Goal: Navigation & Orientation: Find specific page/section

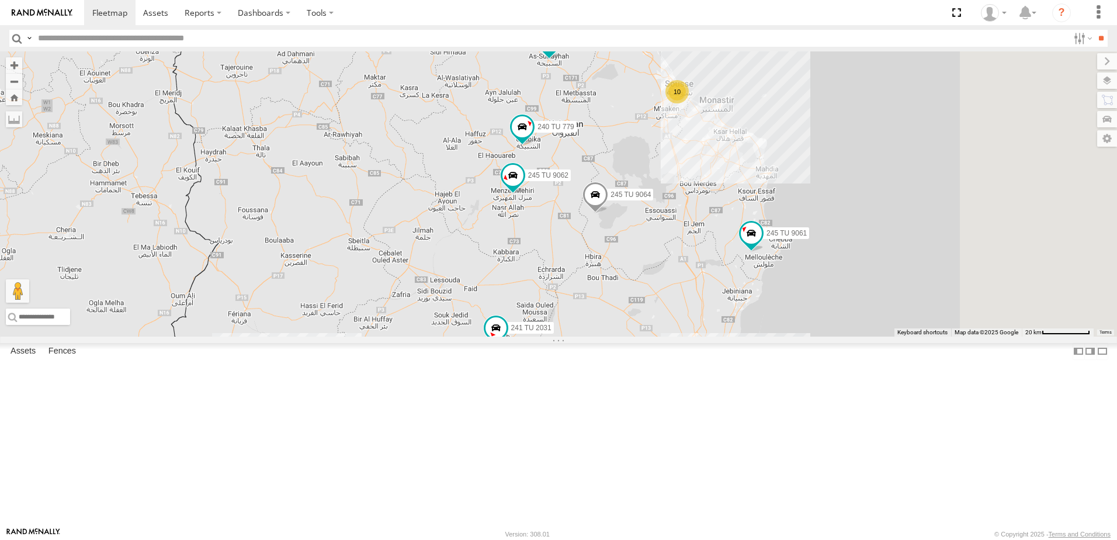
drag, startPoint x: 730, startPoint y: 224, endPoint x: 626, endPoint y: 338, distance: 154.3
click at [625, 337] on div "245 TU 9061 241 TU 2031 245 TU 9060 245 TU 9064 246 TU 8285 241 TU 2029 245 TU …" at bounding box center [558, 193] width 1117 height 285
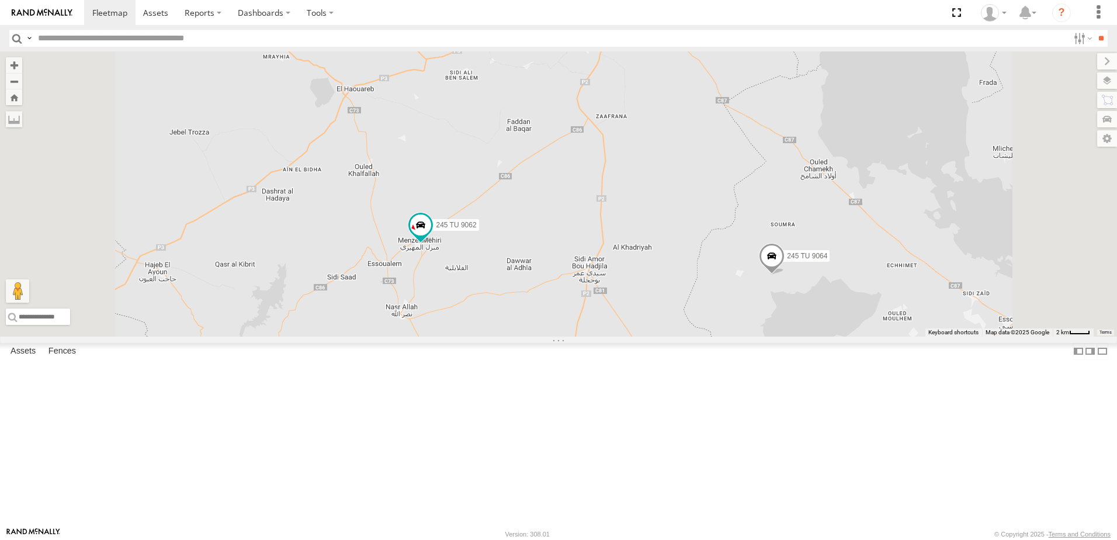
drag, startPoint x: 594, startPoint y: 188, endPoint x: 586, endPoint y: 254, distance: 66.5
click at [586, 254] on div "245 TU 9061 241 TU 2031 245 TU 9060 245 TU 9064 246 TU 8285 241 TU 2029 245 TU …" at bounding box center [558, 193] width 1117 height 285
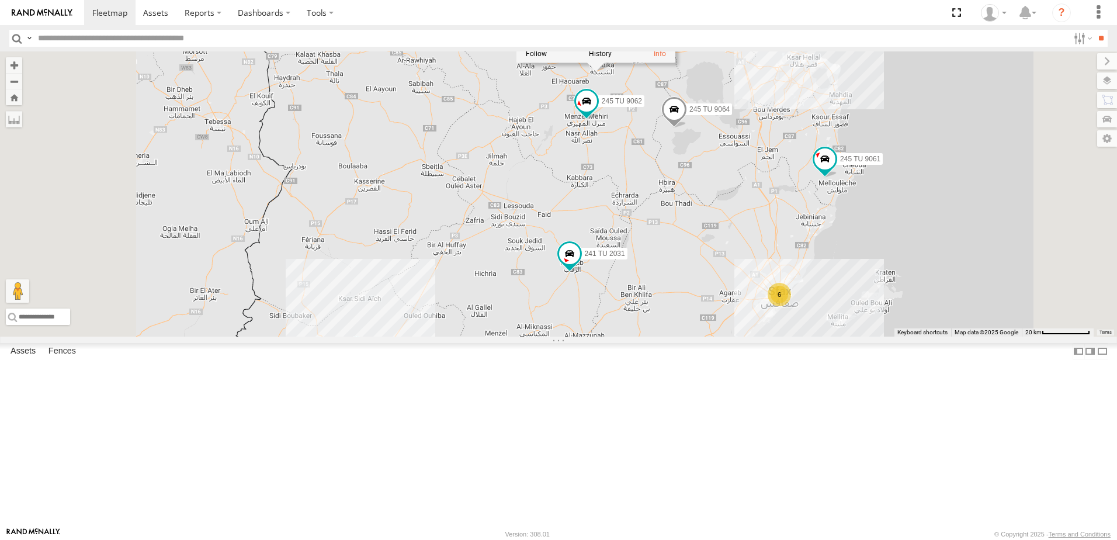
drag, startPoint x: 601, startPoint y: 211, endPoint x: 637, endPoint y: 203, distance: 37.0
click at [604, 211] on div "245 TU 9061 241 TU 2031 245 TU 9060 245 TU 9064 246 TU 8285 241 TU 2029 245 TU …" at bounding box center [558, 193] width 1117 height 285
click at [694, 128] on span at bounding box center [681, 112] width 26 height 32
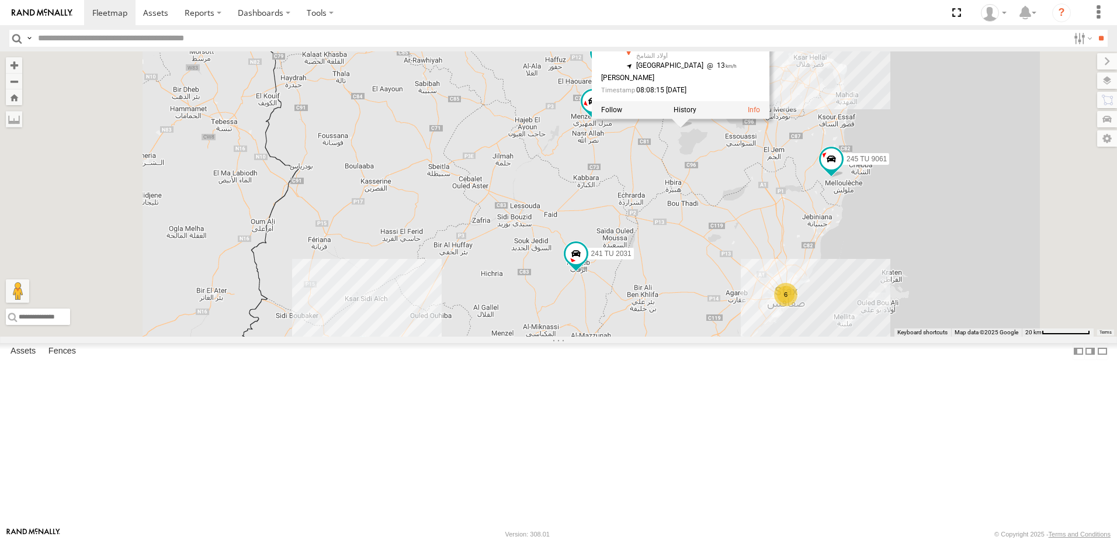
click at [774, 240] on div "245 TU 9061 241 TU 2031 245 TU 9060 245 TU 9064 246 TU 8285 241 TU 2029 245 TU …" at bounding box center [558, 193] width 1117 height 285
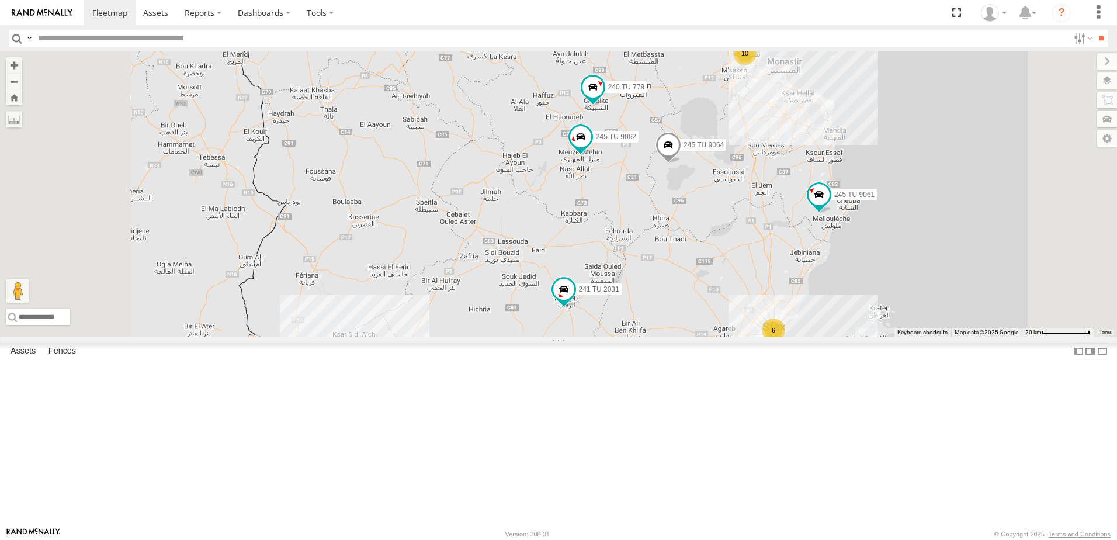
drag, startPoint x: 825, startPoint y: 149, endPoint x: 787, endPoint y: 227, distance: 86.3
click at [787, 227] on div "245 TU 9061 241 TU 2031 245 TU 9060 245 TU 9064 246 TU 8285 241 TU 2029 245 TU …" at bounding box center [558, 193] width 1117 height 285
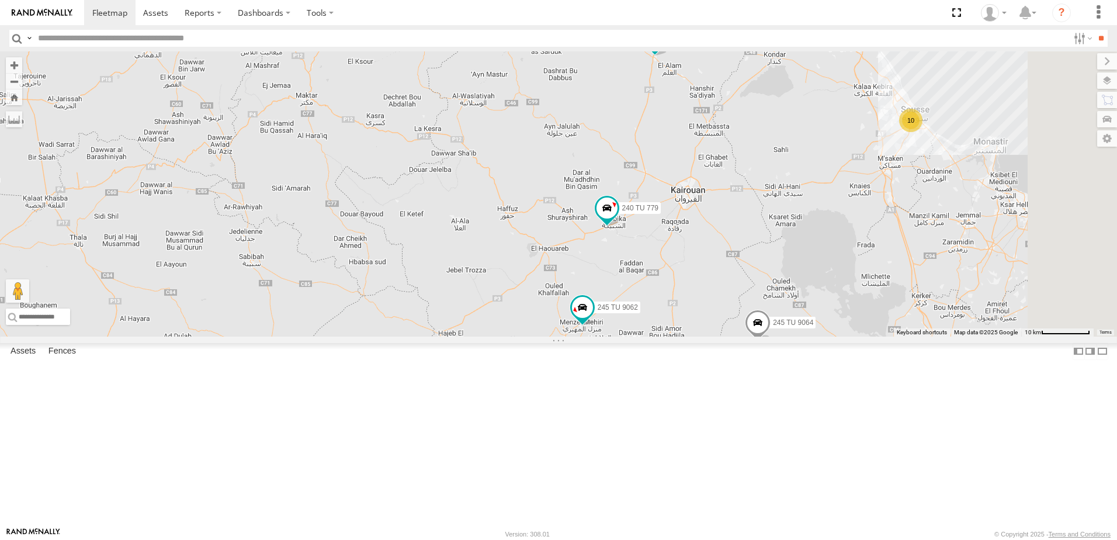
drag, startPoint x: 776, startPoint y: 149, endPoint x: 748, endPoint y: 221, distance: 77.7
click at [748, 221] on div "245 TU 9061 241 TU 2031 245 TU 9060 245 TU 9064 246 TU 8285 241 TU 2029 245 TU …" at bounding box center [558, 193] width 1117 height 285
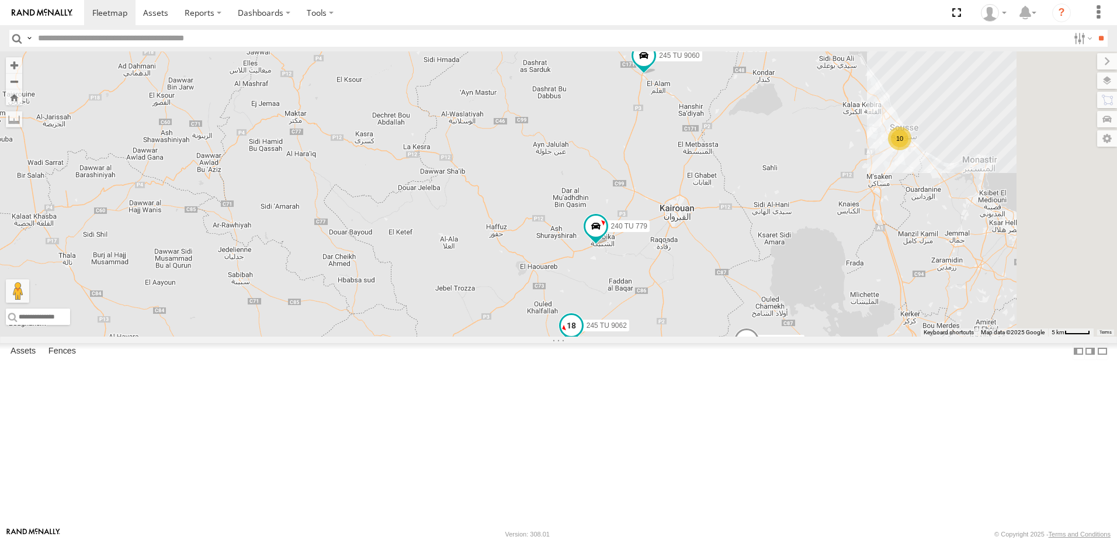
click at [582, 336] on span at bounding box center [571, 325] width 21 height 21
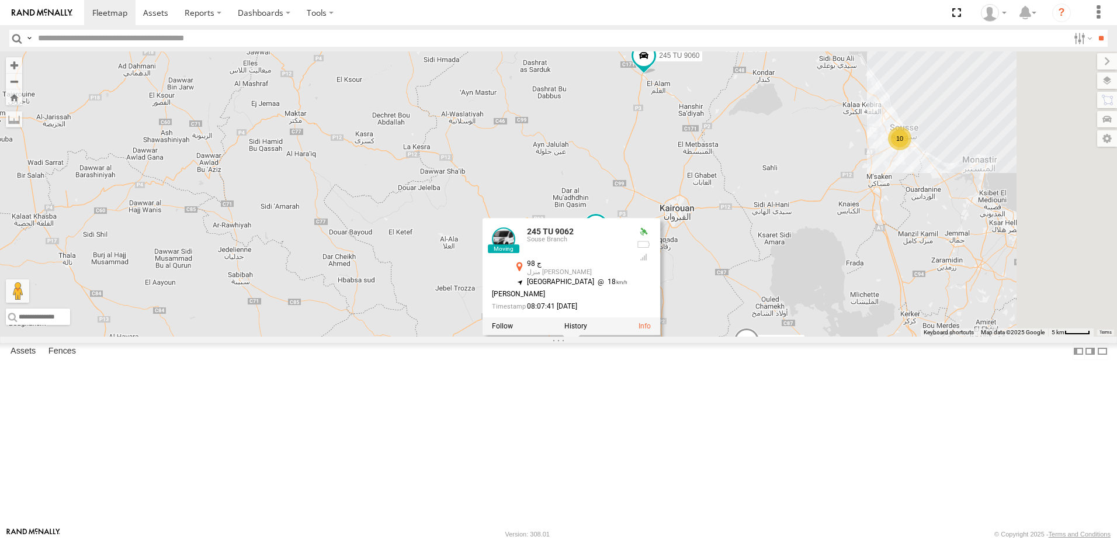
click at [556, 337] on div "245 TU 9061 241 TU 2031 245 TU 9060 245 TU 9064 246 TU 8285 241 TU 2029 245 TU …" at bounding box center [558, 193] width 1117 height 285
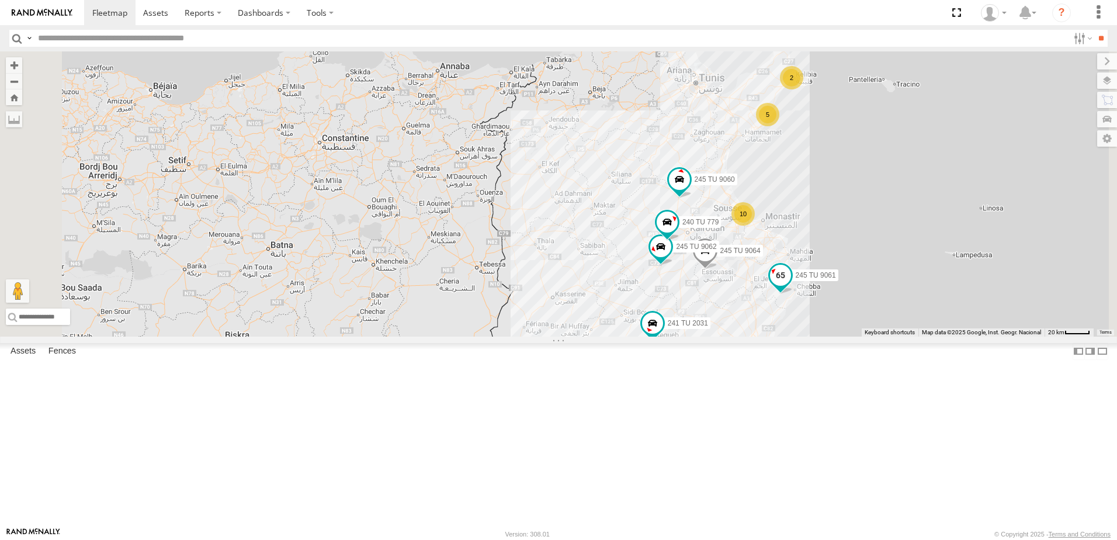
click at [791, 286] on span at bounding box center [780, 275] width 21 height 21
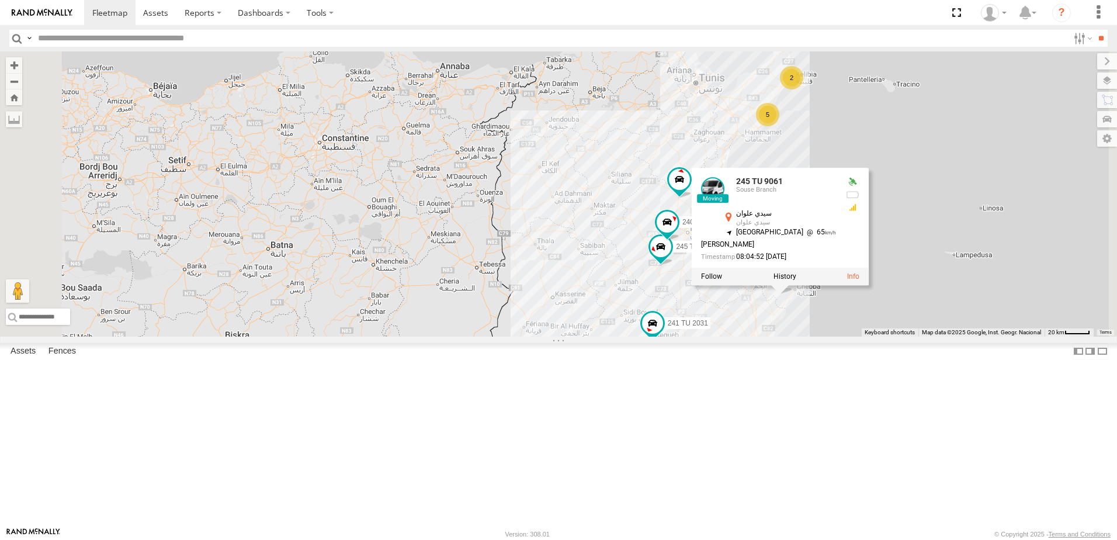
click at [719, 337] on div "245 TU 9061 241 TU 2031 245 TU 9060 245 TU 9064 246 TU 8285 241 TU 2029 245 TU …" at bounding box center [558, 193] width 1117 height 285
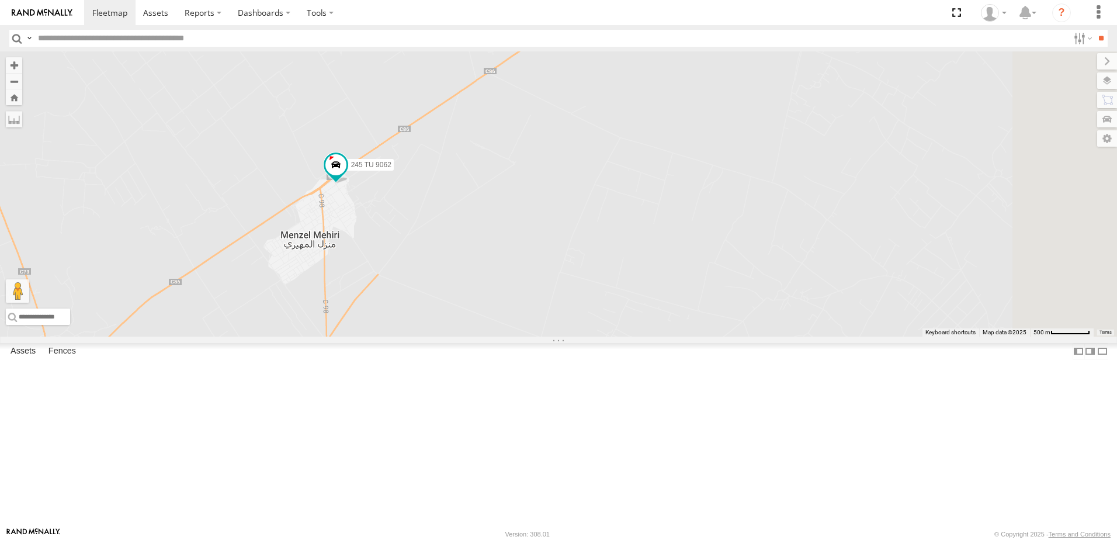
drag, startPoint x: 503, startPoint y: 310, endPoint x: 483, endPoint y: 355, distance: 49.0
click at [483, 337] on div "245 TU 9061 245 TU 9062 245 TU 9060 240 TU 779 245 TU 9064 234 TU 2630" at bounding box center [558, 193] width 1117 height 285
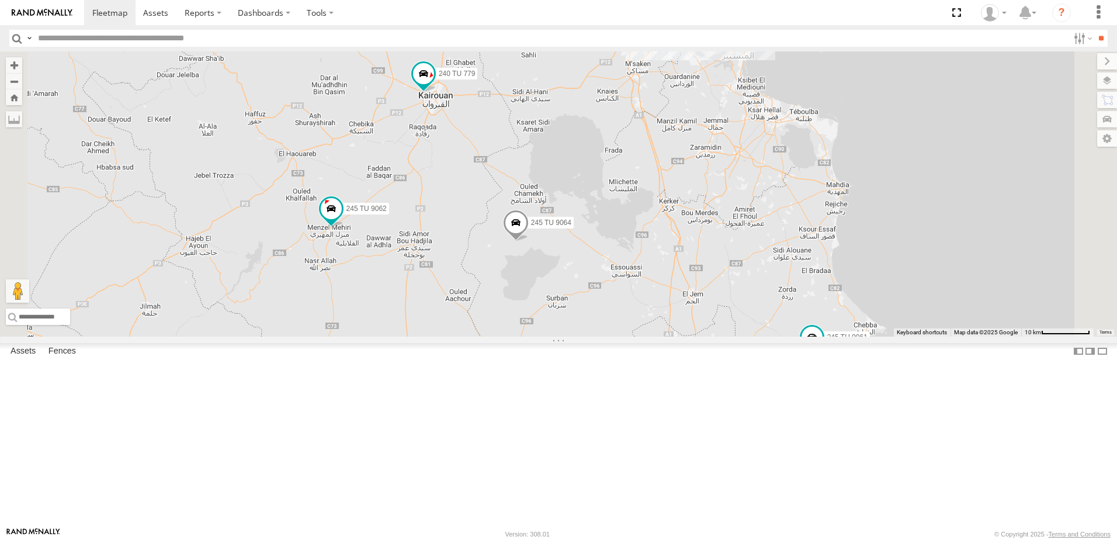
click at [529, 241] on span at bounding box center [516, 226] width 26 height 32
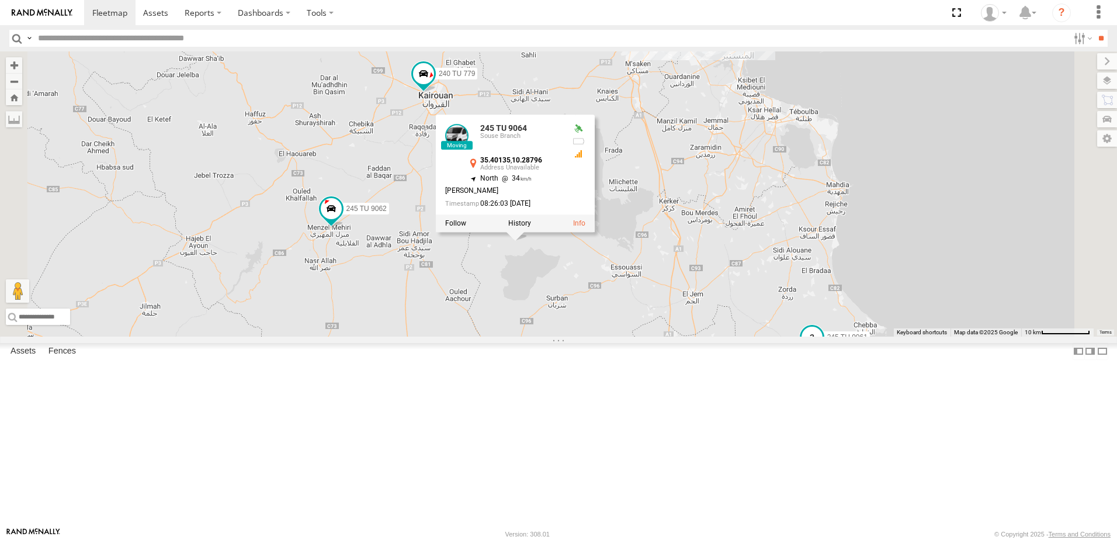
click at [823, 348] on span at bounding box center [812, 337] width 21 height 21
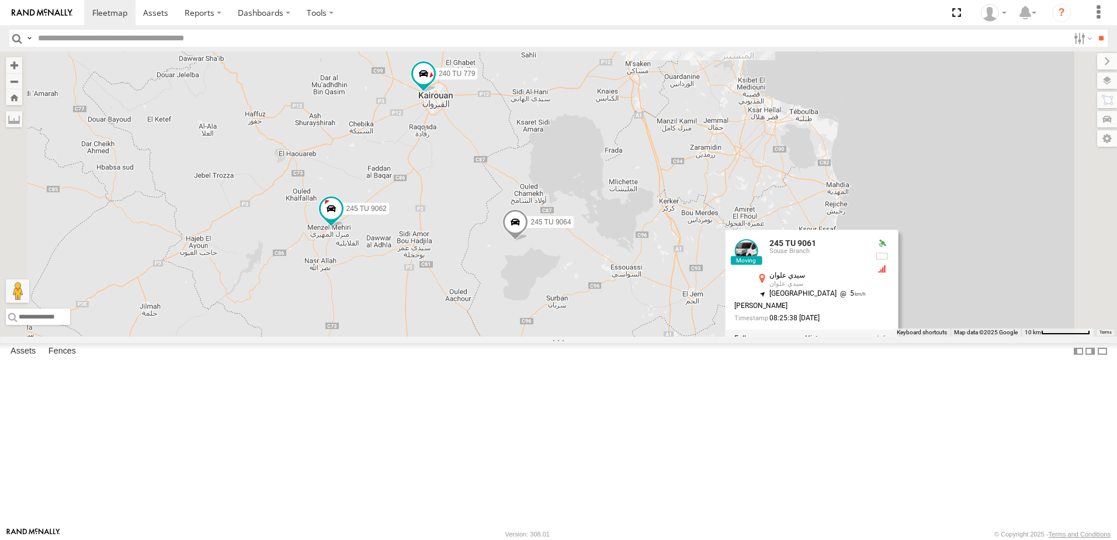
click at [832, 210] on div "245 TU 9061 245 TU 9062 245 TU 9060 240 TU 779 245 TU 9064 234 TU 2630 9 245 TU…" at bounding box center [558, 193] width 1117 height 285
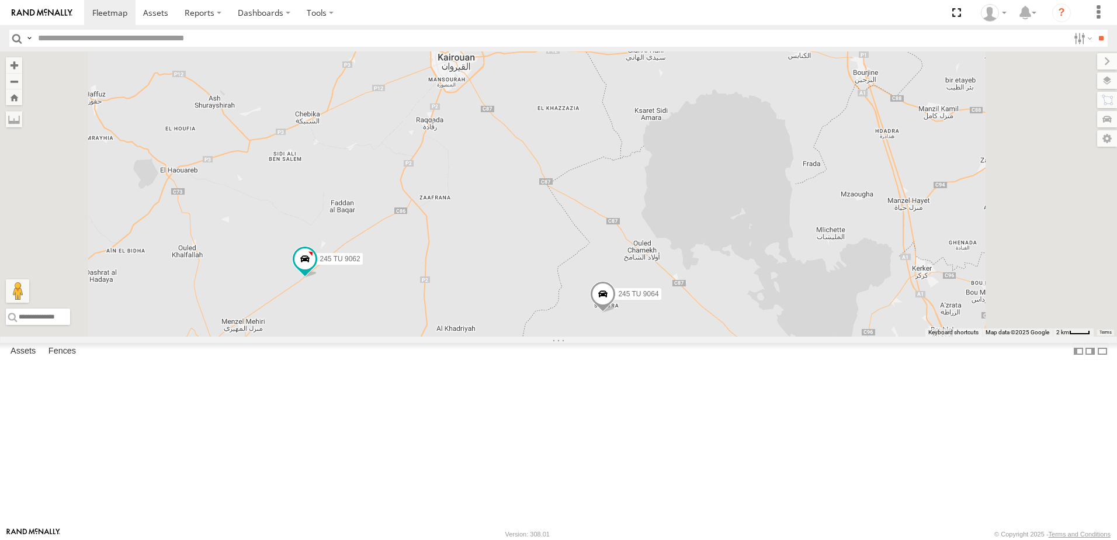
drag, startPoint x: 541, startPoint y: 213, endPoint x: 483, endPoint y: 380, distance: 176.9
click at [483, 337] on div "234 TU 2630 245 TU 9061 245 TU 9062 241 TU 2031 245 TU 9060 240 TU 779 245 TU 9…" at bounding box center [558, 193] width 1117 height 285
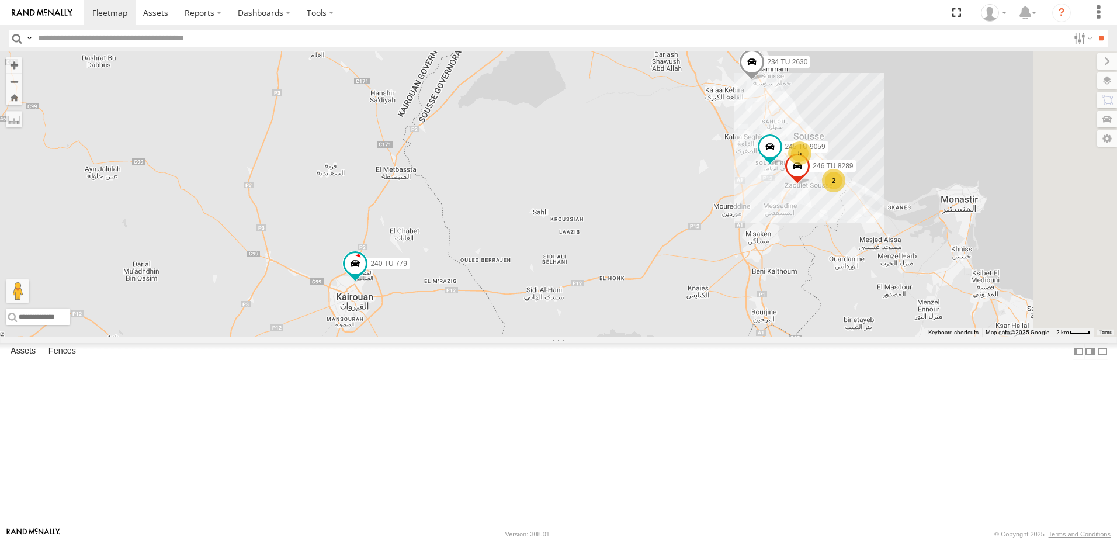
drag, startPoint x: 484, startPoint y: 316, endPoint x: 442, endPoint y: 437, distance: 127.5
click at [442, 337] on div "234 TU 2630 245 TU 9061 245 TU 9062 241 TU 2031 245 TU 9060 240 TU 779 245 TU 9…" at bounding box center [558, 193] width 1117 height 285
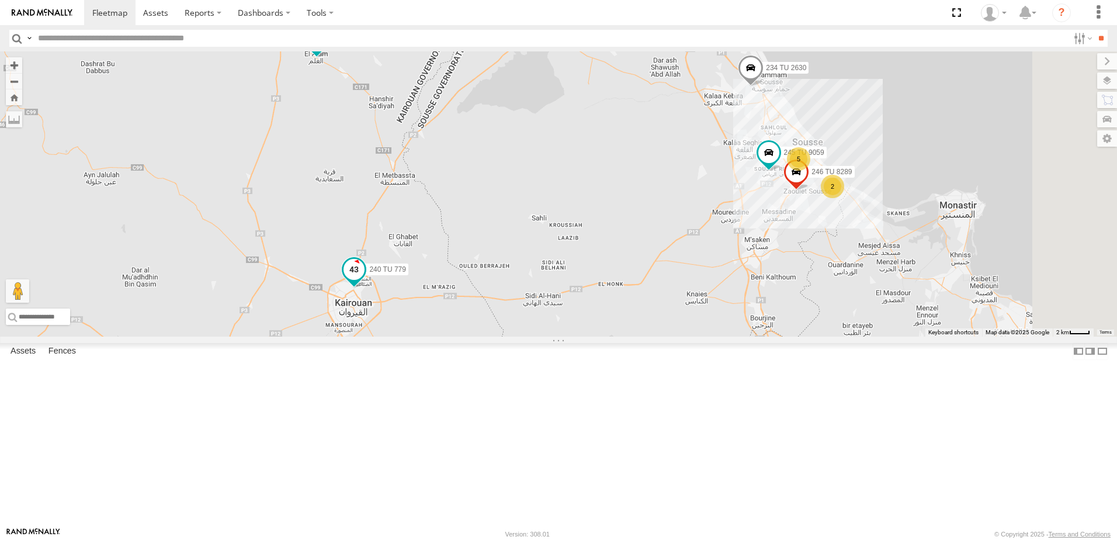
click at [365, 280] on span at bounding box center [354, 269] width 21 height 21
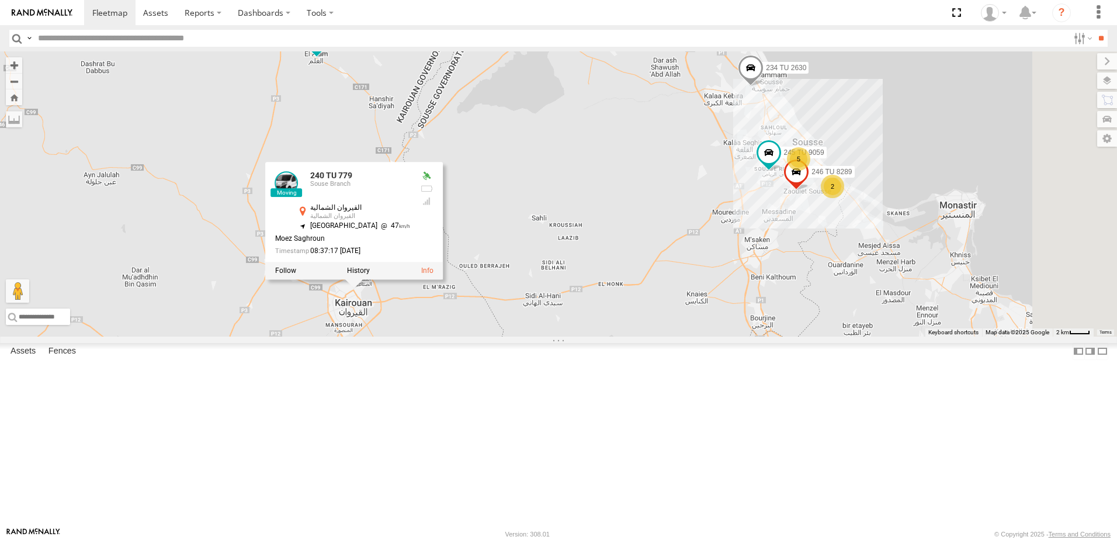
click at [711, 316] on div "234 TU 2630 245 TU 9061 245 TU 9062 241 TU 2031 245 TU 9060 240 TU 779 245 TU 9…" at bounding box center [558, 193] width 1117 height 285
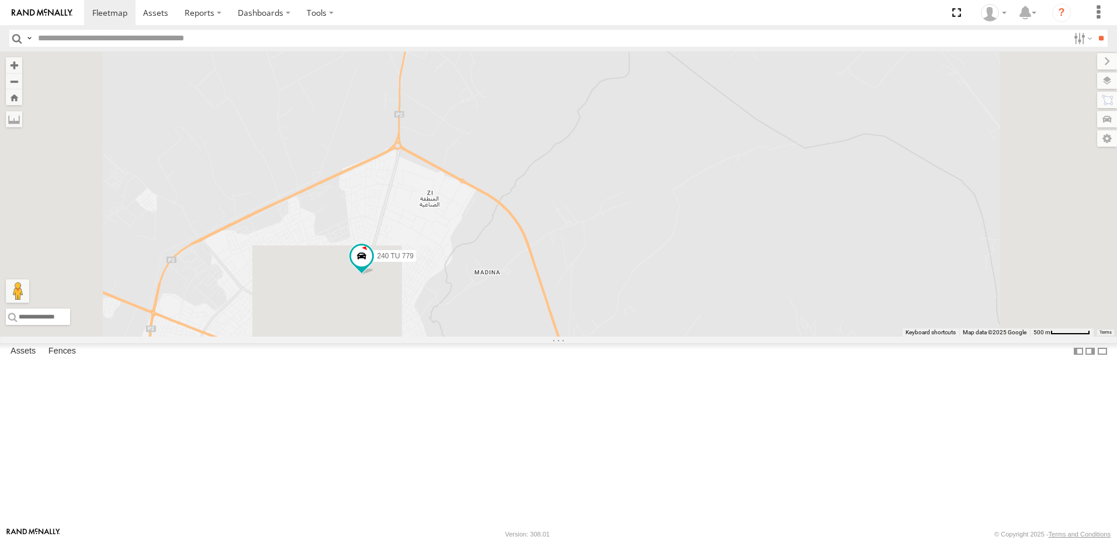
drag, startPoint x: 525, startPoint y: 476, endPoint x: 489, endPoint y: 193, distance: 285.6
click at [489, 193] on div "234 TU 2630 245 TU 9061 245 TU 9062 241 TU 2031 245 TU 9060 240 TU 779 245 TU 9…" at bounding box center [558, 193] width 1117 height 285
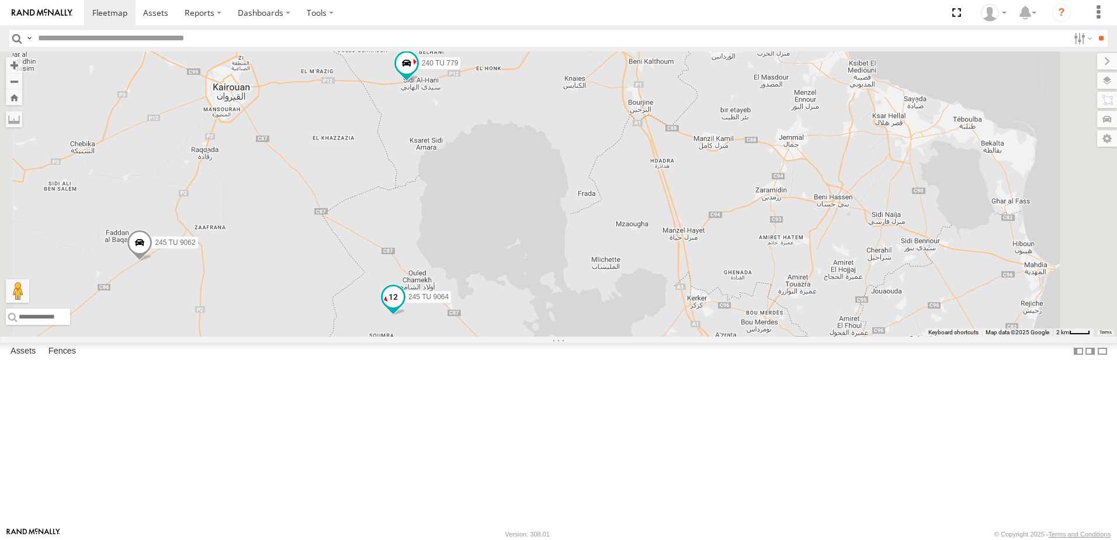
drag, startPoint x: 542, startPoint y: 266, endPoint x: 538, endPoint y: 386, distance: 119.9
click at [406, 316] on div "245 TU 9064" at bounding box center [393, 300] width 26 height 32
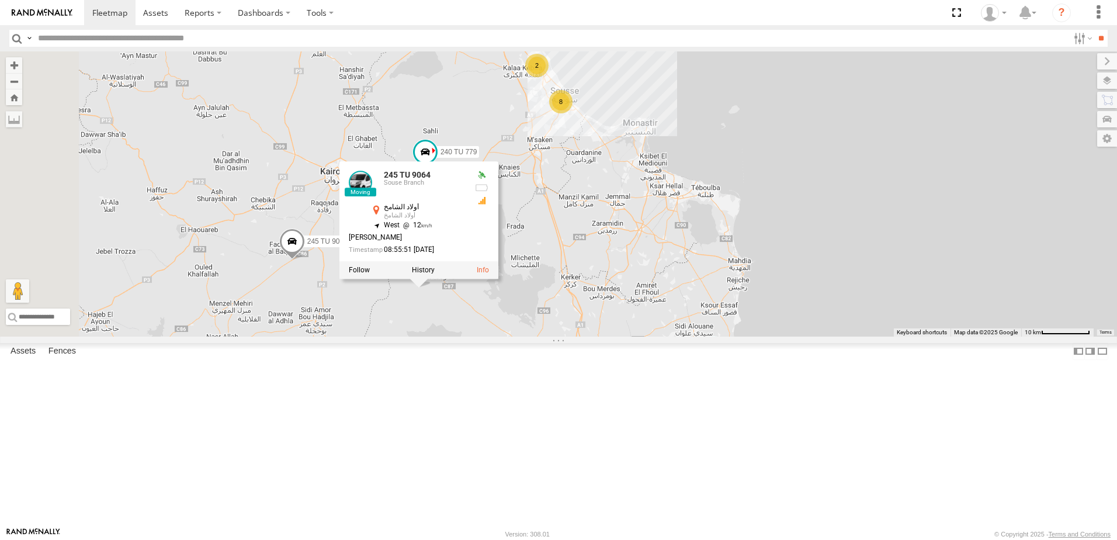
drag, startPoint x: 415, startPoint y: 134, endPoint x: 441, endPoint y: 200, distance: 71.4
click at [440, 199] on div "245 TU 9061 245 TU 9062 245 TU 9060 240 TU 779 245 TU 9064 245 TU 9064 Souse Br…" at bounding box center [558, 193] width 1117 height 285
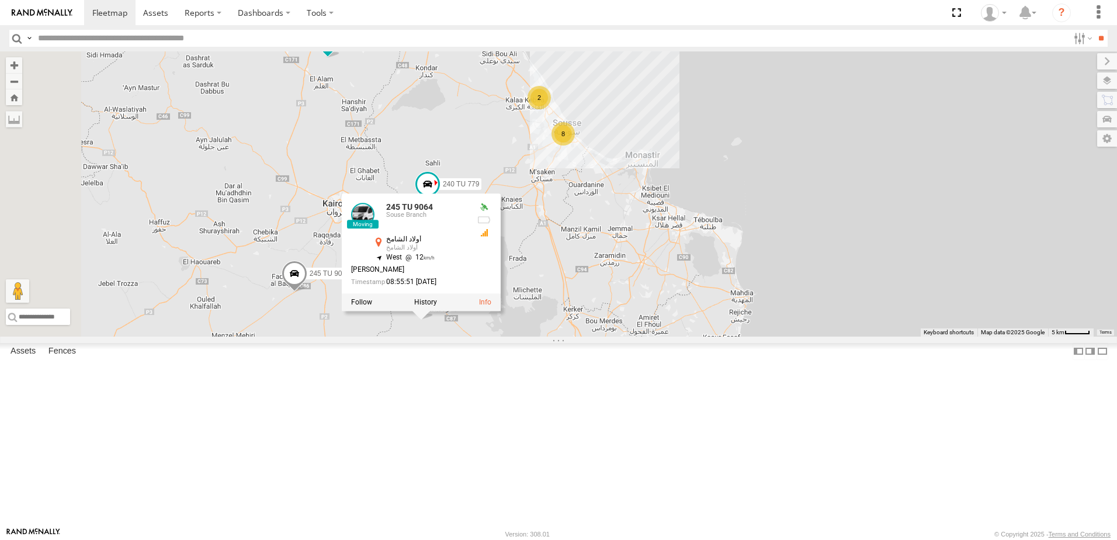
click at [126, 37] on input "text" at bounding box center [550, 38] width 1035 height 17
type input "****"
click at [1095, 30] on input "**" at bounding box center [1101, 38] width 13 height 17
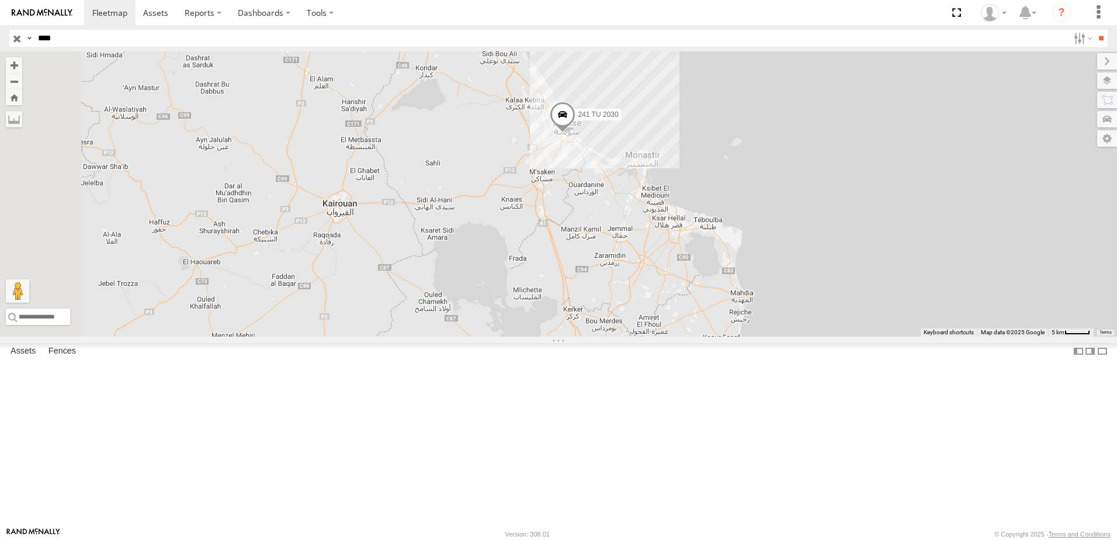
click at [17, 38] on input "button" at bounding box center [16, 38] width 15 height 17
click at [1078, 41] on label at bounding box center [1081, 38] width 25 height 17
click at [0, 0] on span "Souse Branch" at bounding box center [0, 0] width 0 height 0
click at [1102, 43] on input "**" at bounding box center [1101, 38] width 13 height 17
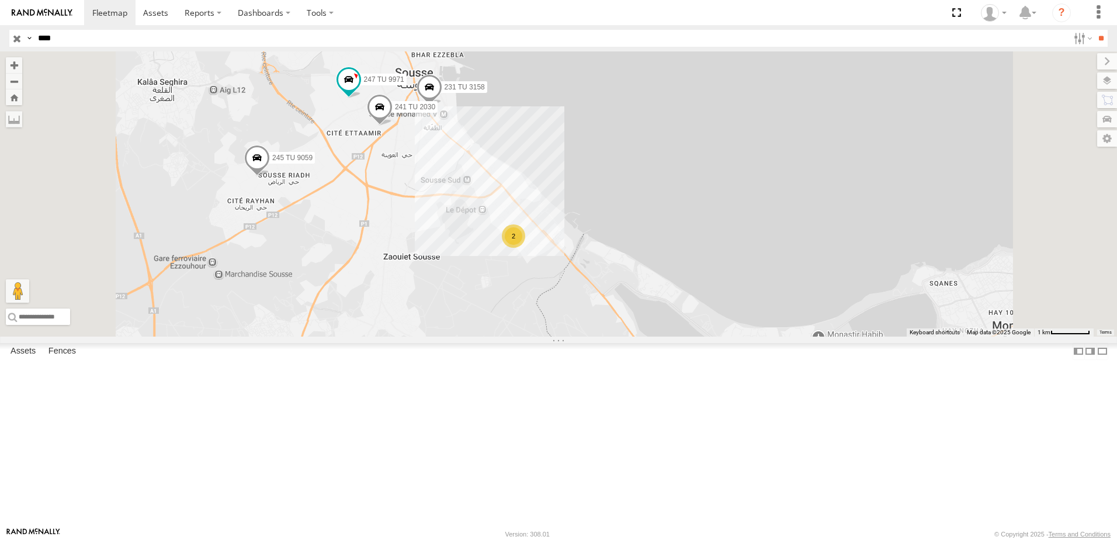
drag, startPoint x: 554, startPoint y: 246, endPoint x: 574, endPoint y: 351, distance: 107.2
click at [574, 337] on div "245 TU 9061 245 TU 9062 245 TU 9060 240 TU 779 245 TU 9064 234 TU 2630 241 TU 2…" at bounding box center [558, 193] width 1117 height 285
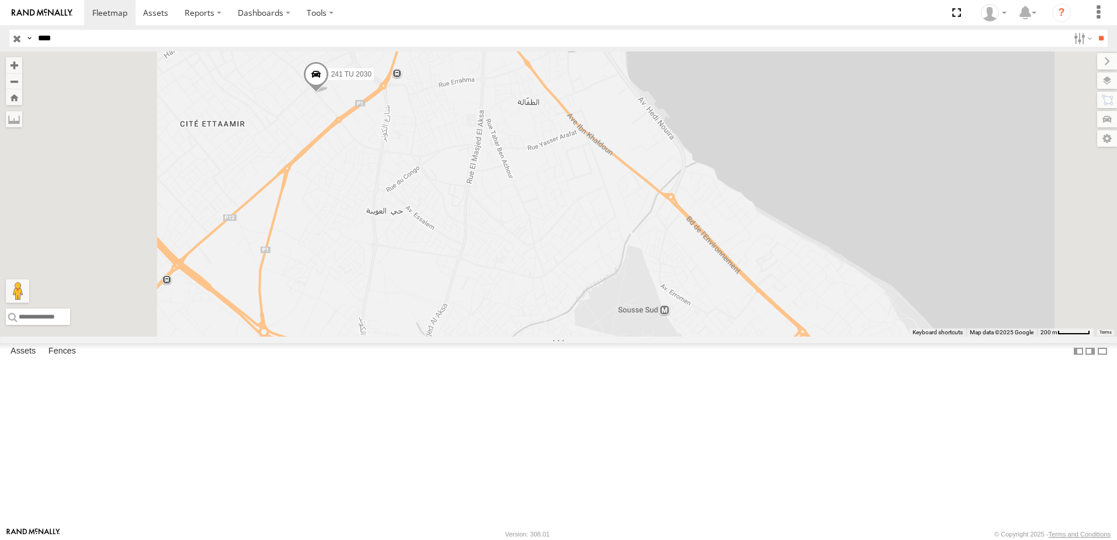
drag, startPoint x: 511, startPoint y: 192, endPoint x: 534, endPoint y: 323, distance: 133.0
click at [534, 323] on div "245 TU 9061 245 TU 9062 245 TU 9060 240 TU 779 245 TU 9064 234 TU 2630 241 TU 2…" at bounding box center [558, 193] width 1117 height 285
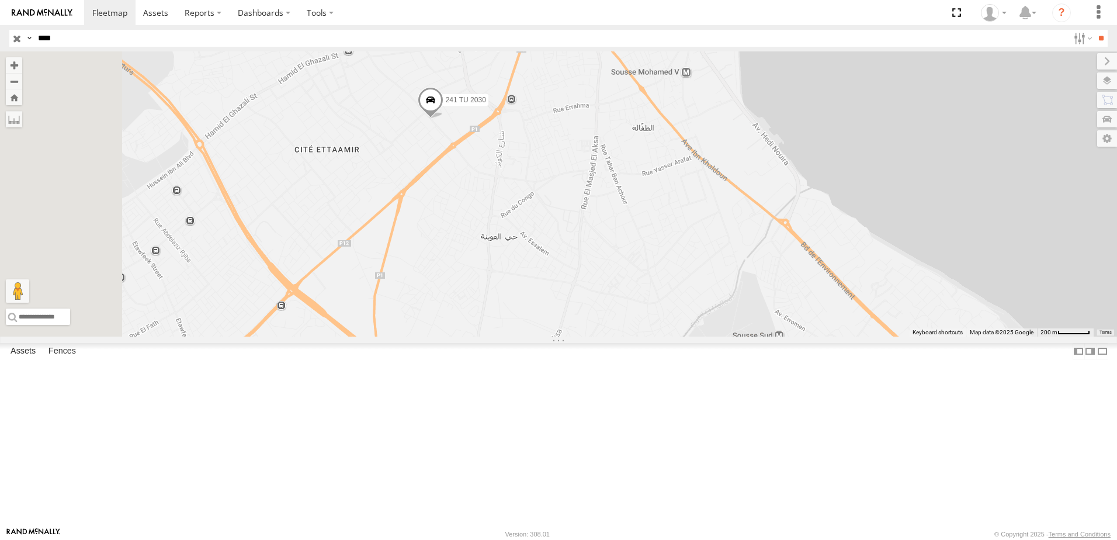
drag, startPoint x: 701, startPoint y: 383, endPoint x: 813, endPoint y: 366, distance: 114.1
click at [812, 337] on div "245 TU 9061 245 TU 9062 245 TU 9060 240 TU 779 245 TU 9064 234 TU 2630 241 TU 2…" at bounding box center [558, 193] width 1117 height 285
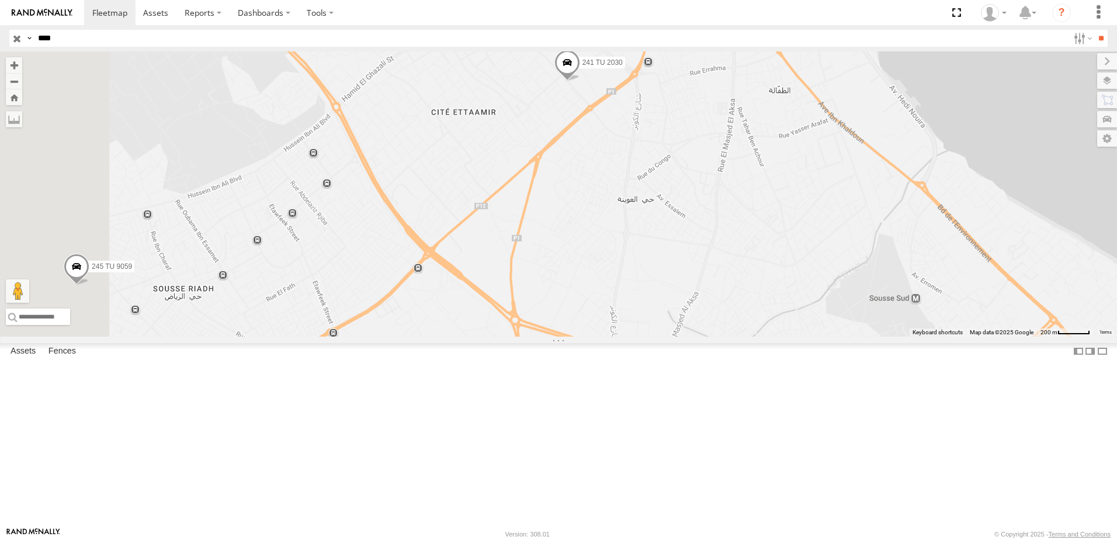
drag, startPoint x: 714, startPoint y: 370, endPoint x: 851, endPoint y: 356, distance: 137.5
click at [847, 337] on div "245 TU 9061 245 TU 9062 245 TU 9060 240 TU 779 245 TU 9064 234 TU 2630 241 TU 2…" at bounding box center [558, 193] width 1117 height 285
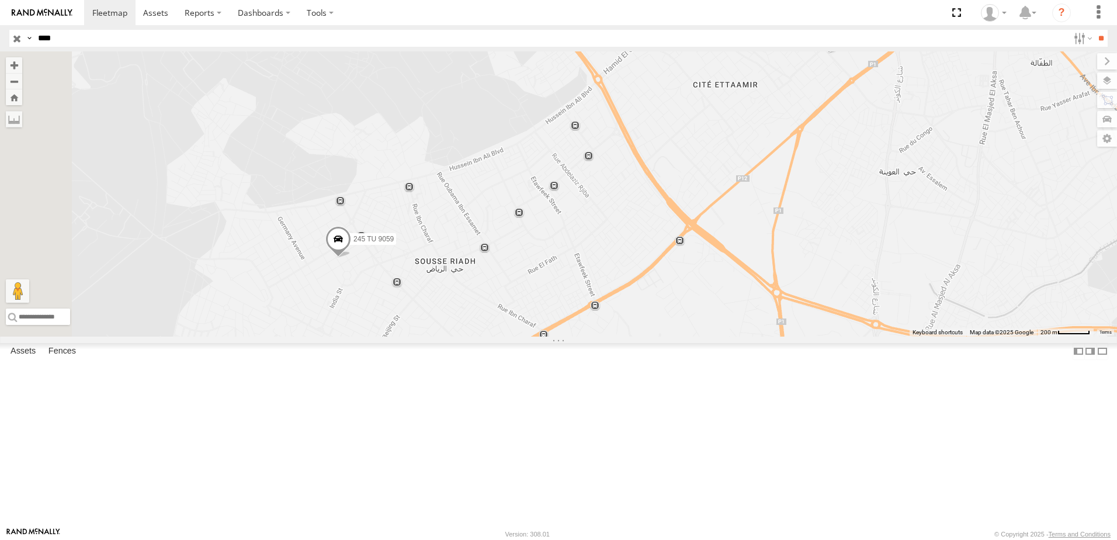
drag, startPoint x: 731, startPoint y: 352, endPoint x: 745, endPoint y: 353, distance: 14.0
click at [745, 337] on div "245 TU 9061 245 TU 9062 245 TU 9060 240 TU 779 245 TU 9064 234 TU 2630 241 TU 2…" at bounding box center [558, 193] width 1117 height 285
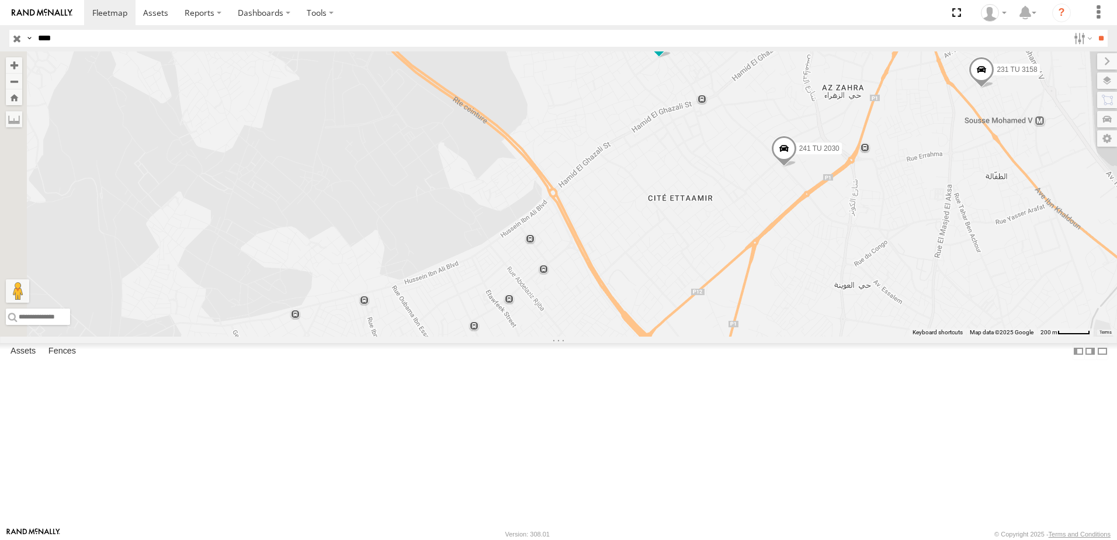
drag, startPoint x: 669, startPoint y: 397, endPoint x: 632, endPoint y: 460, distance: 73.9
click at [632, 337] on div "245 TU 9061 245 TU 9062 245 TU 9060 240 TU 779 245 TU 9064 234 TU 2630 241 TU 2…" at bounding box center [558, 193] width 1117 height 285
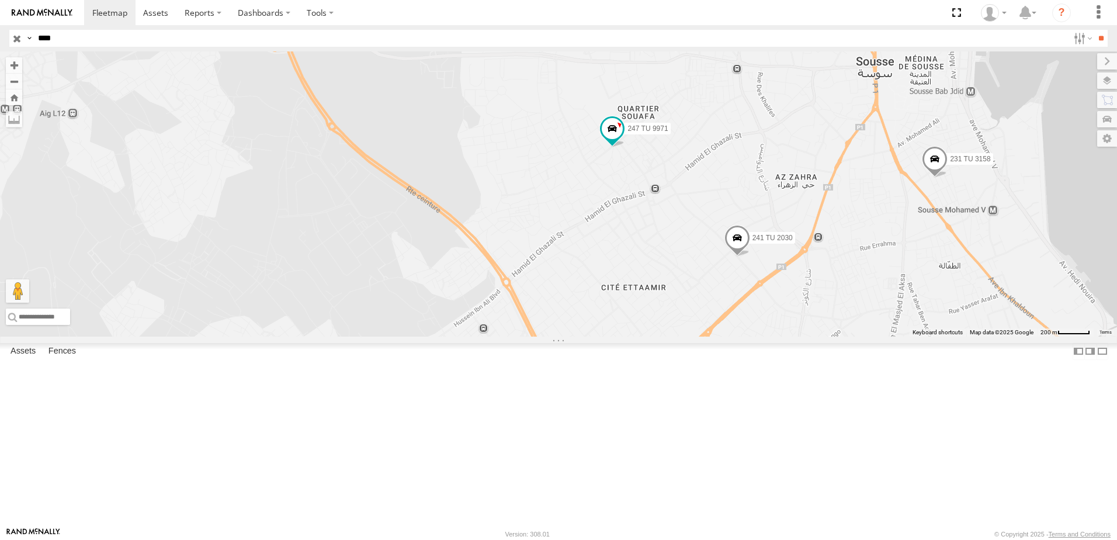
drag, startPoint x: 688, startPoint y: 345, endPoint x: 638, endPoint y: 431, distance: 99.2
click at [645, 337] on div "245 TU 9061 245 TU 9062 245 TU 9060 240 TU 779 245 TU 9064 234 TU 2630 241 TU 2…" at bounding box center [558, 193] width 1117 height 285
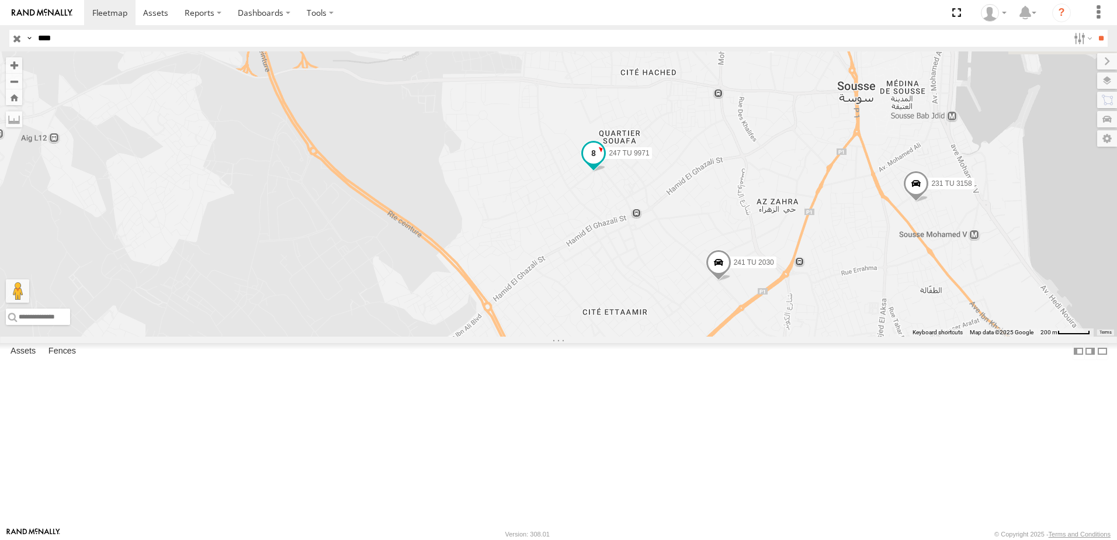
click at [604, 164] on span at bounding box center [593, 153] width 21 height 21
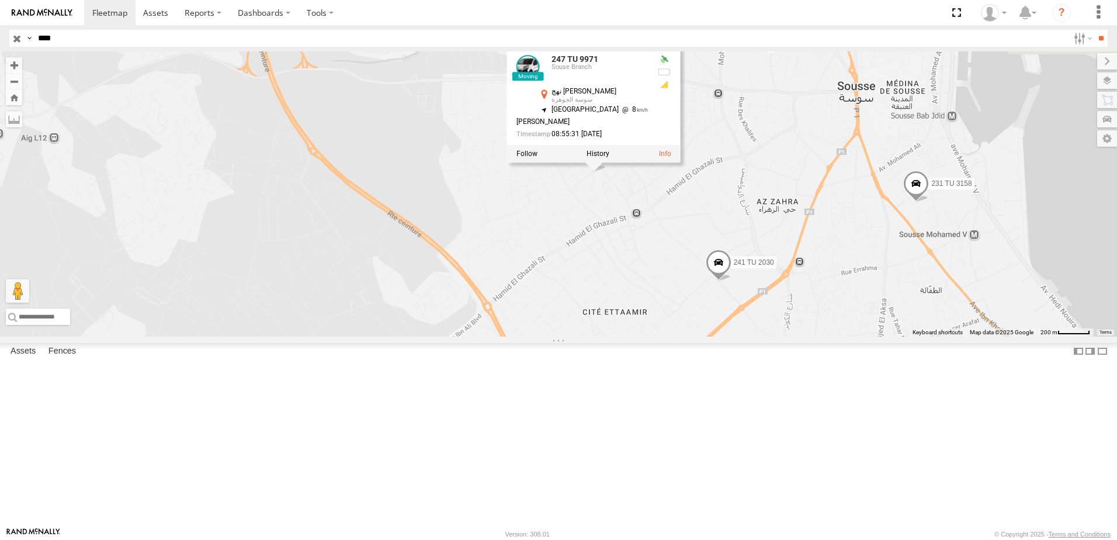
click at [732, 282] on span at bounding box center [719, 266] width 26 height 32
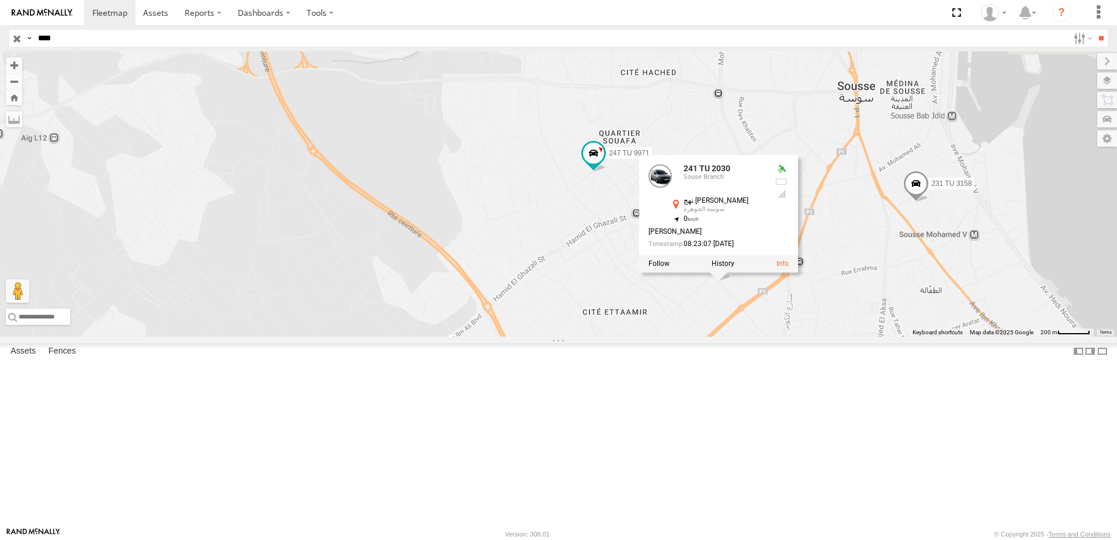
click at [847, 337] on div "245 TU 9061 245 TU 9062 245 TU 9060 240 TU 779 245 TU 9064 234 TU 2630 241 TU 2…" at bounding box center [558, 193] width 1117 height 285
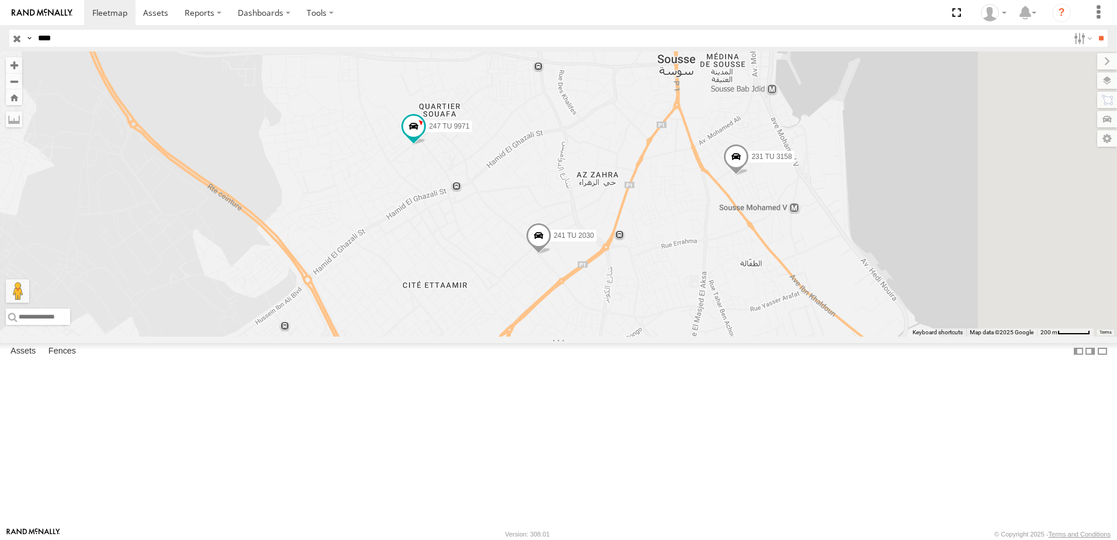
drag, startPoint x: 894, startPoint y: 383, endPoint x: 643, endPoint y: 321, distance: 258.8
click at [643, 321] on div "245 TU 9061 245 TU 9062 245 TU 9060 240 TU 779 245 TU 9064 234 TU 2630 241 TU 2…" at bounding box center [558, 193] width 1117 height 285
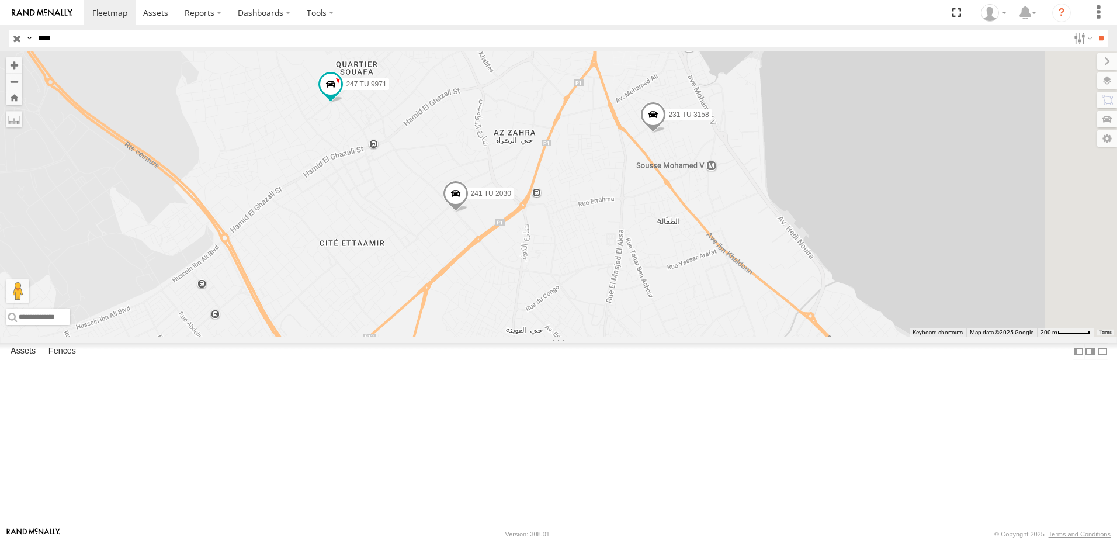
click at [666, 134] on span at bounding box center [653, 118] width 26 height 32
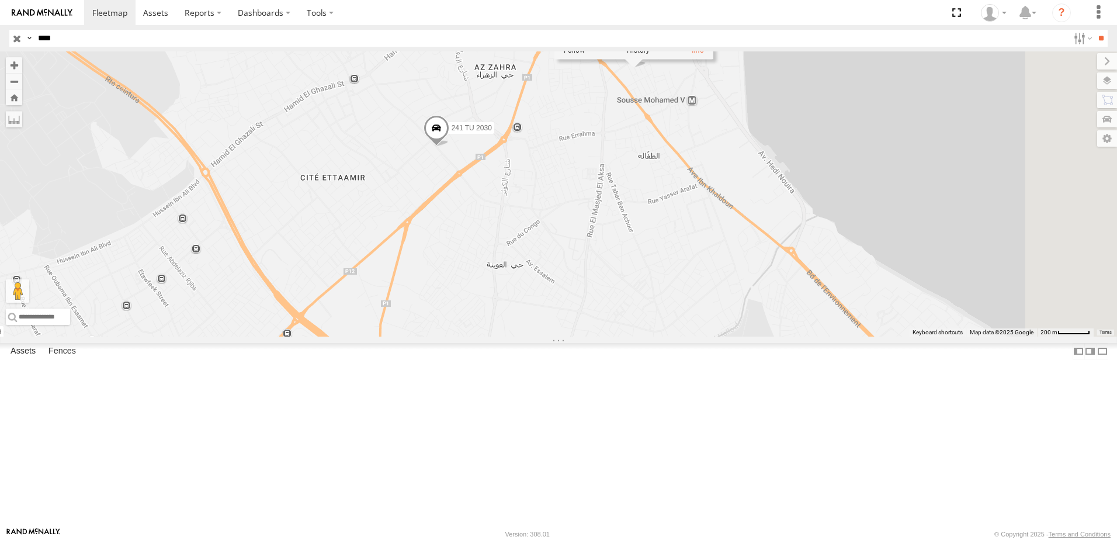
drag, startPoint x: 770, startPoint y: 314, endPoint x: 747, endPoint y: 223, distance: 94.0
click at [750, 221] on div "245 TU 9061 245 TU 9062 245 TU 9060 240 TU 779 245 TU 9064 234 TU 2630 241 TU 2…" at bounding box center [558, 193] width 1117 height 285
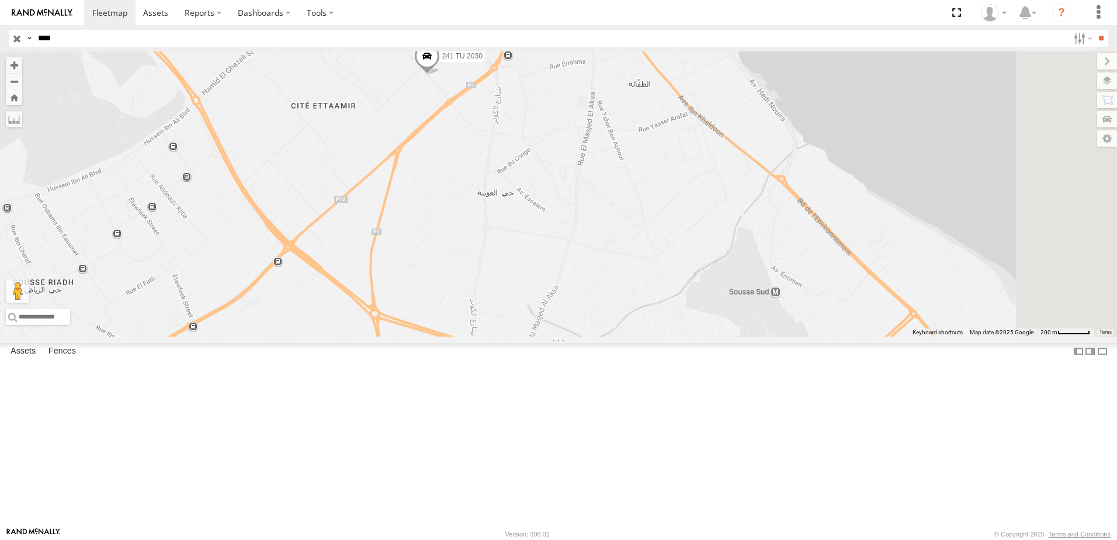
drag, startPoint x: 798, startPoint y: 291, endPoint x: 799, endPoint y: 282, distance: 9.4
click at [799, 282] on div "245 TU 9061 245 TU 9062 245 TU 9060 240 TU 779 245 TU 9064 234 TU 2630 241 TU 2…" at bounding box center [558, 193] width 1117 height 285
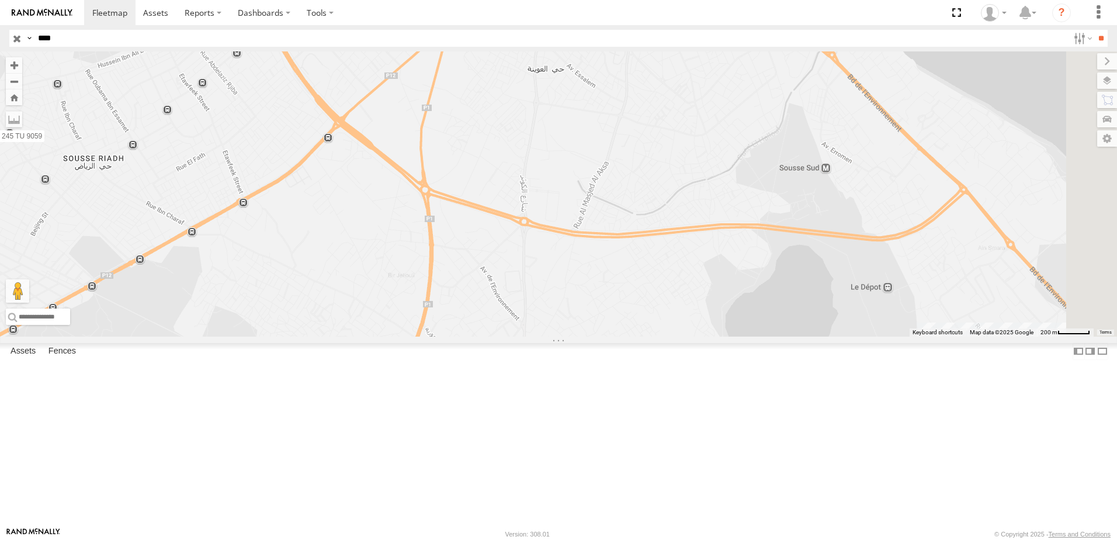
drag, startPoint x: 896, startPoint y: 325, endPoint x: 901, endPoint y: 296, distance: 29.5
click at [901, 300] on div "245 TU 9061 245 TU 9062 245 TU 9060 240 TU 779 245 TU 9064 234 TU 2630 241 TU 2…" at bounding box center [558, 193] width 1117 height 285
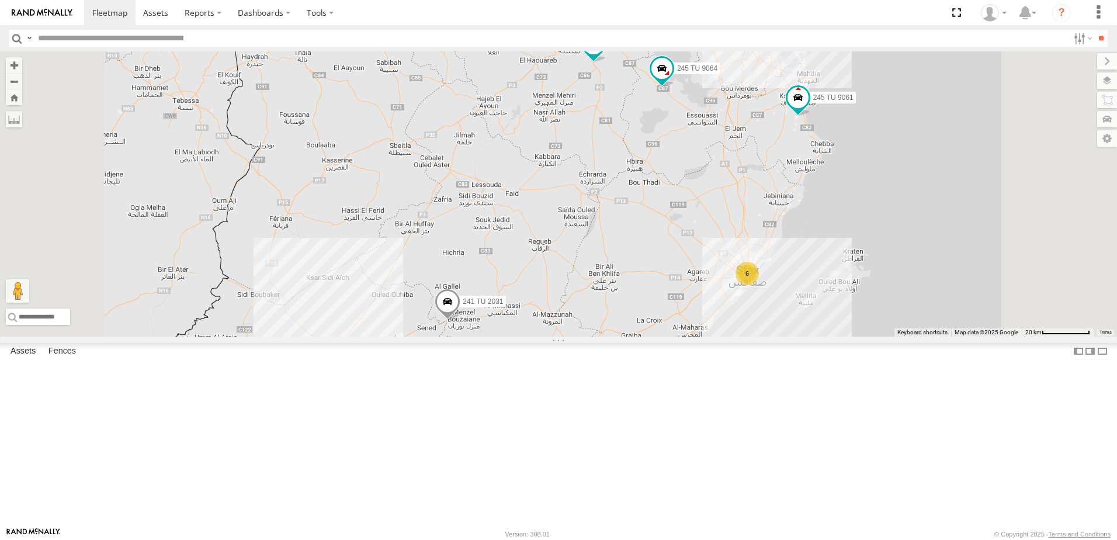
drag, startPoint x: 808, startPoint y: 230, endPoint x: 781, endPoint y: 301, distance: 76.4
click at [781, 301] on div "241 TU 2029 245 TU 9061 241 TU 2031 245 TU 9060 5 6 2 245 TU 9062 245 TU 9066 2…" at bounding box center [558, 193] width 1117 height 285
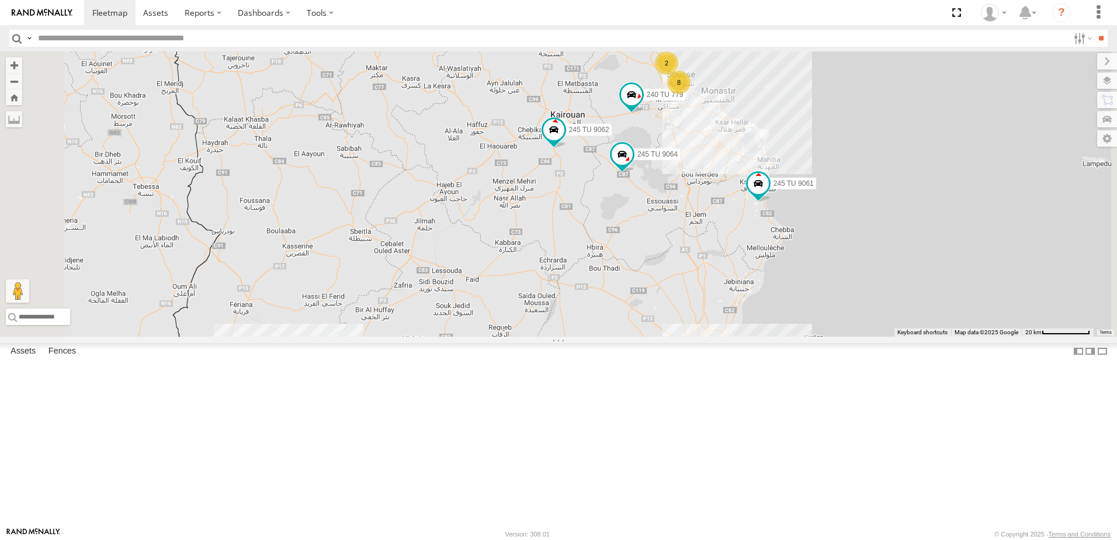
drag, startPoint x: 871, startPoint y: 200, endPoint x: 827, endPoint y: 289, distance: 99.0
click at [827, 289] on div "241 TU 2029 245 TU 9061 241 TU 2031 245 TU 9060 5 6 2 245 TU 9062 245 TU 9066 2…" at bounding box center [558, 193] width 1117 height 285
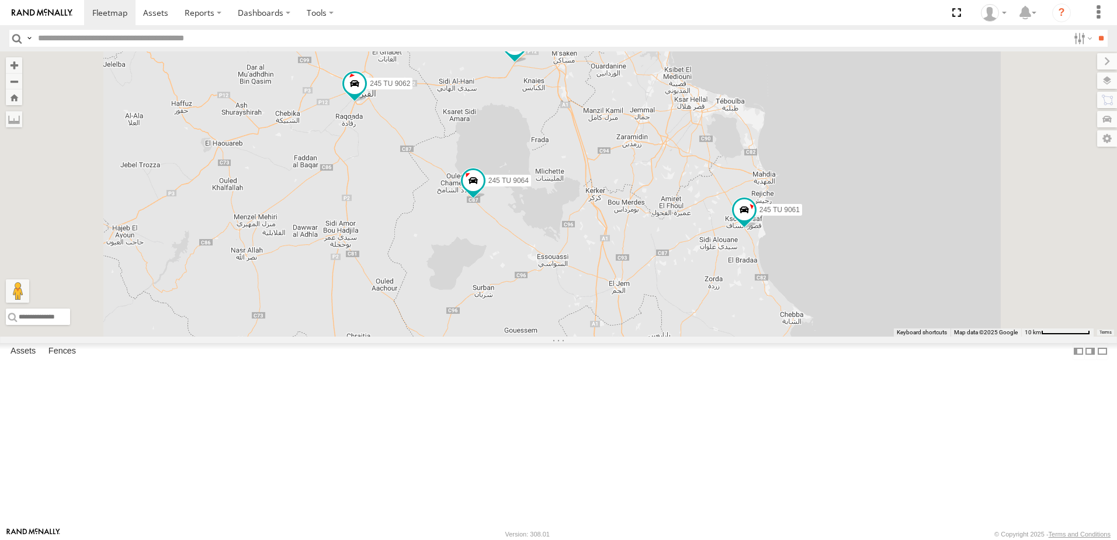
drag, startPoint x: 833, startPoint y: 249, endPoint x: 880, endPoint y: 326, distance: 90.2
click at [856, 331] on div "241 TU 2026 245 TU 9061 245 TU 9062 241 TU 2031 245 TU 9060 240 TU 779 245 TU 9…" at bounding box center [558, 193] width 1117 height 285
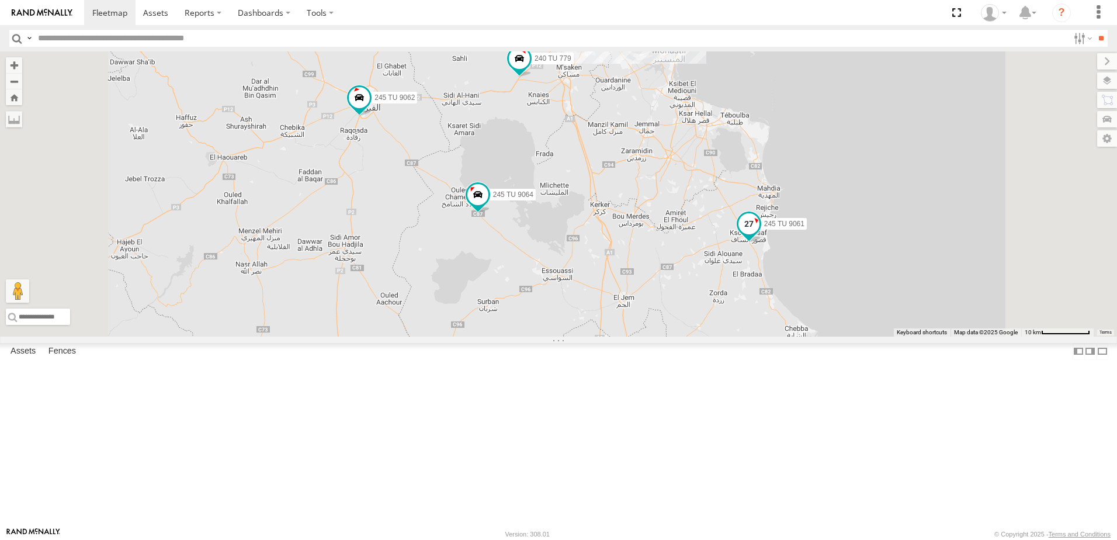
click at [760, 234] on span at bounding box center [749, 223] width 21 height 21
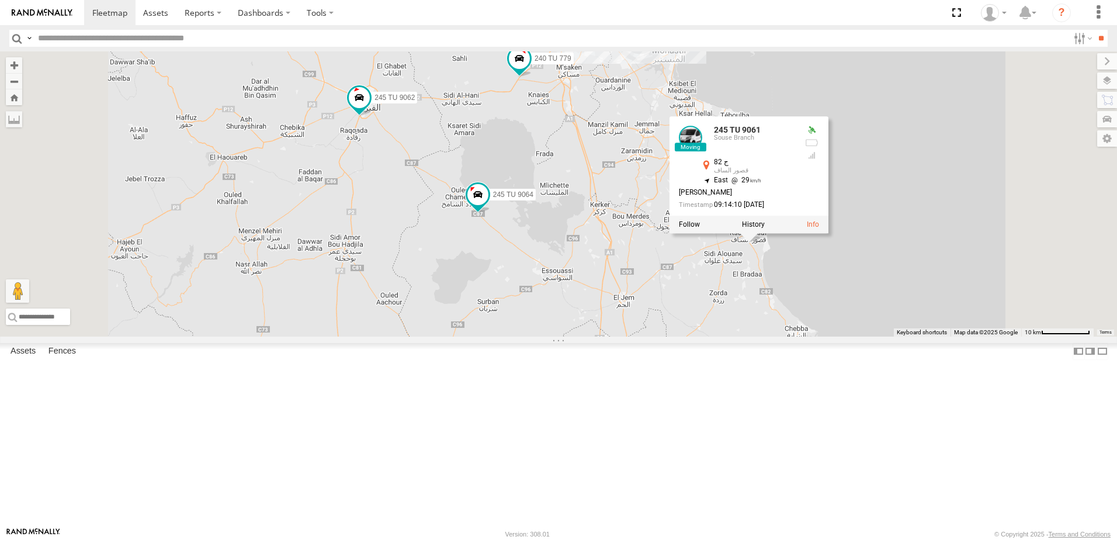
click at [847, 337] on div "241 TU 2026 245 TU 9061 245 TU 9062 241 TU 2031 245 TU 9060 240 TU 779 245 TU 9…" at bounding box center [558, 193] width 1117 height 285
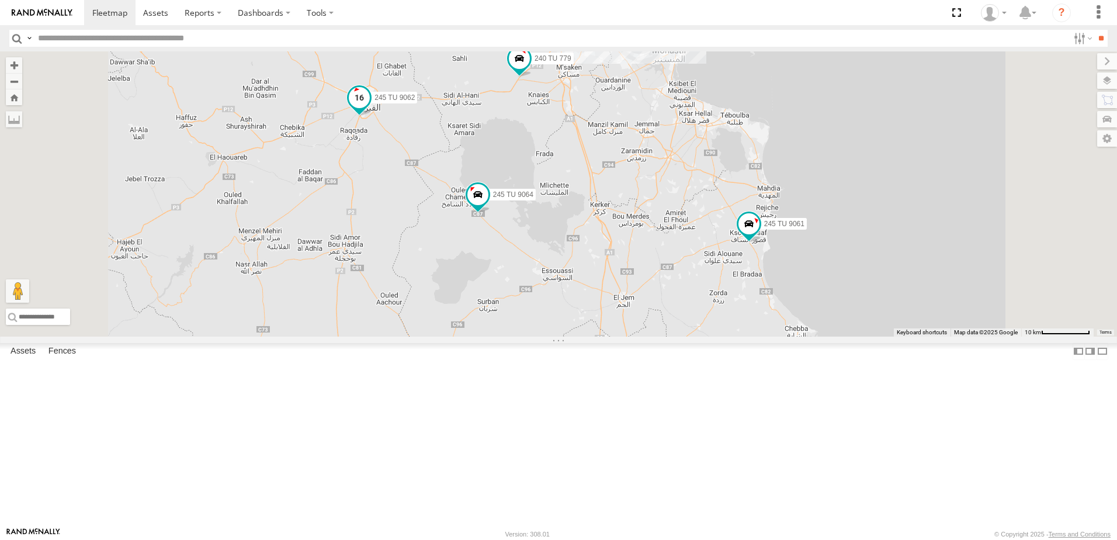
click at [372, 117] on span at bounding box center [360, 101] width 26 height 32
click at [517, 219] on div "241 TU 2026 245 TU 9061 245 TU 9062 241 TU 2031 245 TU 9060 240 TU 779 245 TU 9…" at bounding box center [558, 193] width 1117 height 285
click at [530, 70] on span at bounding box center [519, 59] width 21 height 21
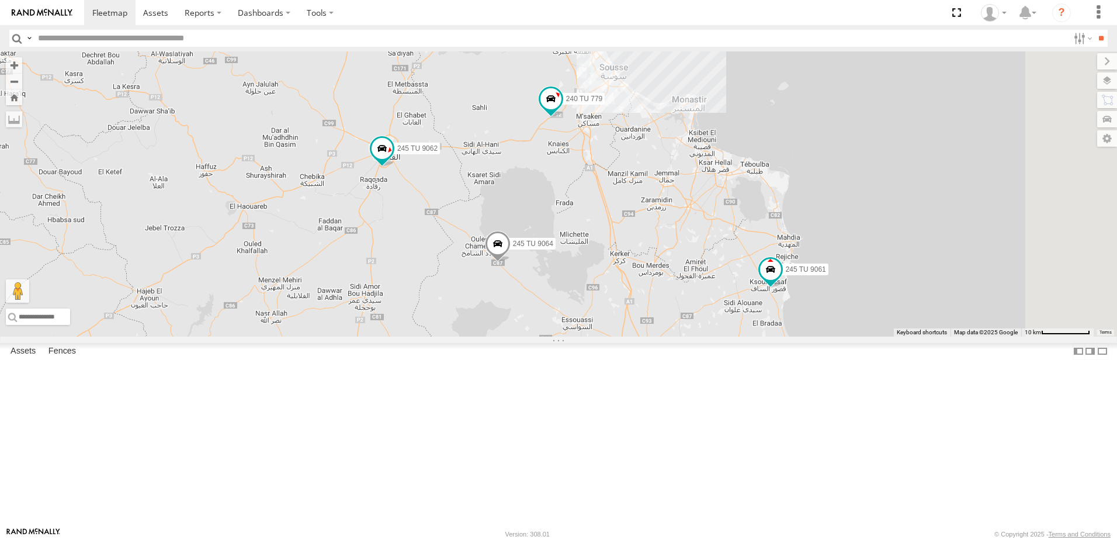
drag, startPoint x: 751, startPoint y: 186, endPoint x: 650, endPoint y: 378, distance: 217.2
click at [650, 337] on div "241 TU 2029 245 TU 9057 245 TU 9061 245 TU 9062 241 TU 2031 245 TU 9060 245 TU …" at bounding box center [558, 193] width 1117 height 285
click at [392, 160] on span at bounding box center [381, 148] width 21 height 21
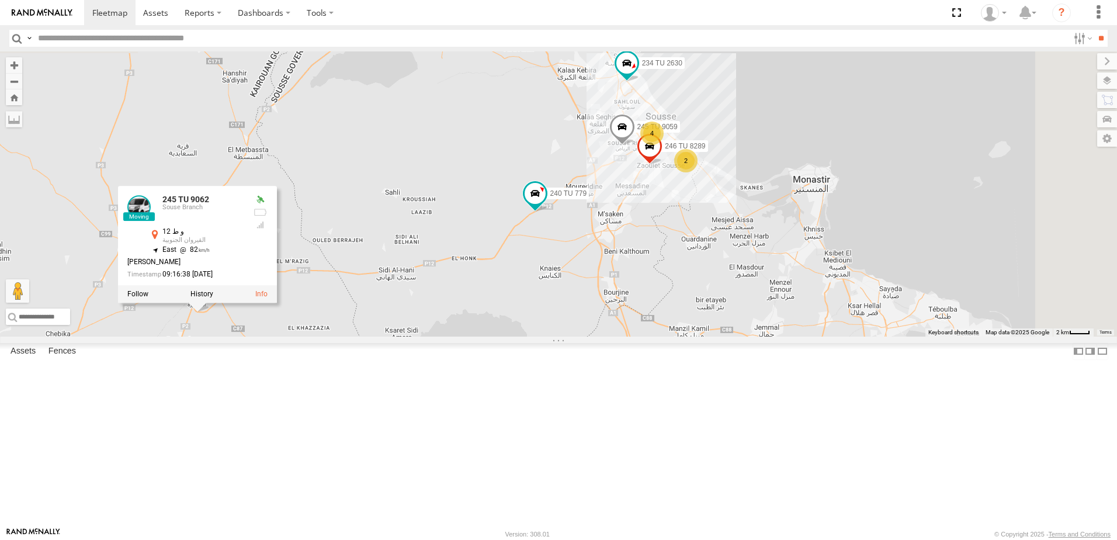
drag, startPoint x: 706, startPoint y: 252, endPoint x: 694, endPoint y: 429, distance: 177.5
click at [694, 337] on div "241 TU 2029 245 TU 9057 245 TU 9061 245 TU 9062 241 TU 2031 245 TU 9060 245 TU …" at bounding box center [558, 193] width 1117 height 285
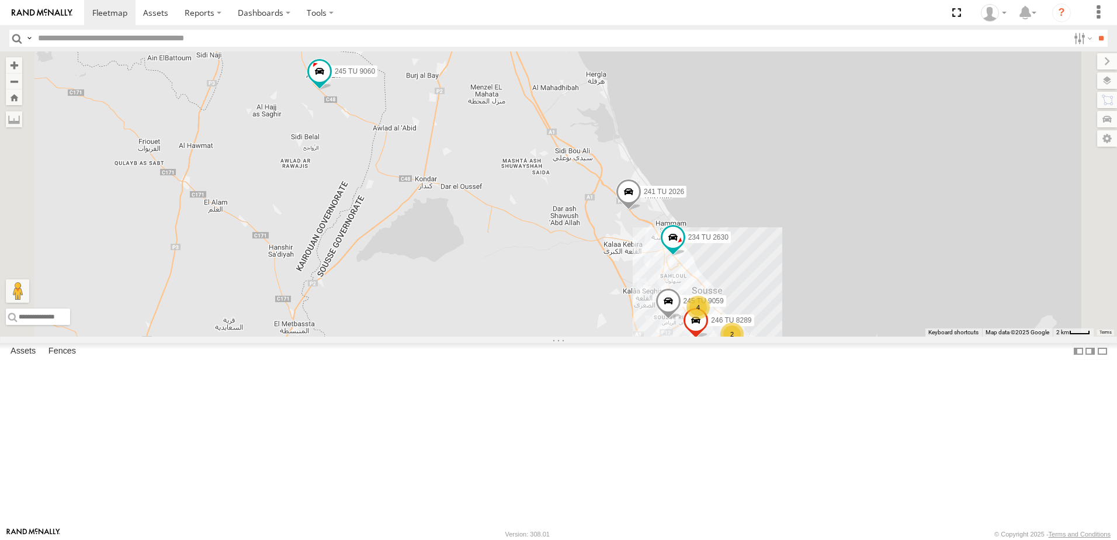
drag, startPoint x: 652, startPoint y: 254, endPoint x: 700, endPoint y: 374, distance: 129.6
click at [700, 337] on div "241 TU 2029 245 TU 9057 245 TU 9061 245 TU 9062 241 TU 2031 245 TU 9060 245 TU …" at bounding box center [558, 193] width 1117 height 285
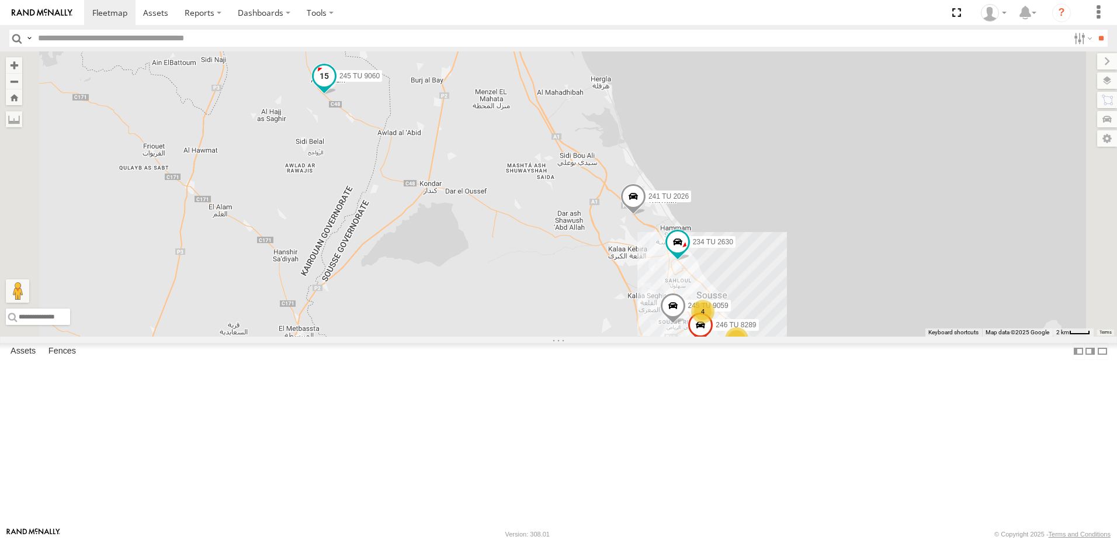
click at [335, 86] on span at bounding box center [324, 75] width 21 height 21
click at [340, 81] on label at bounding box center [328, 77] width 23 height 8
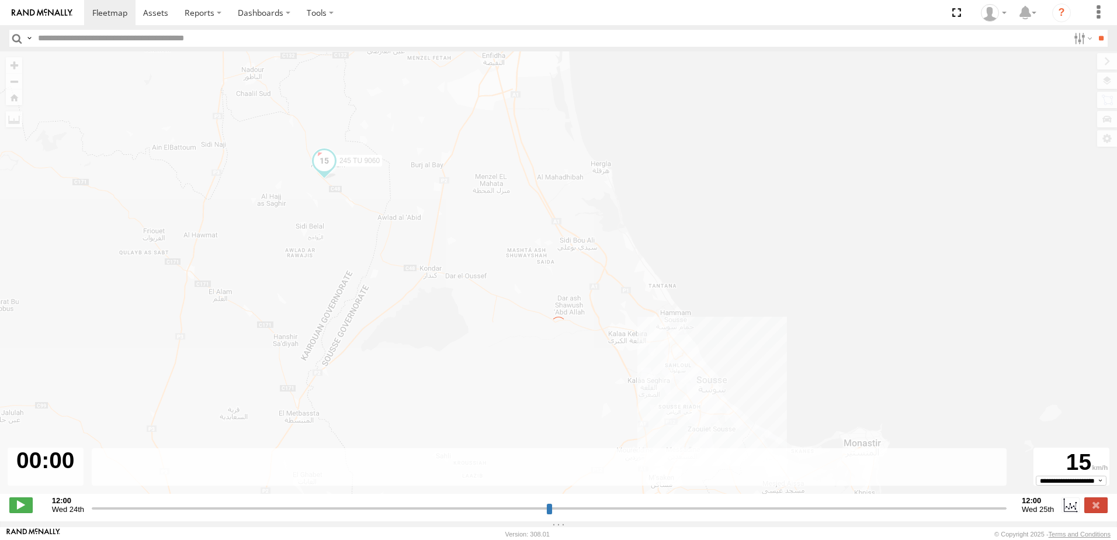
type input "**********"
